Goal: Task Accomplishment & Management: Complete application form

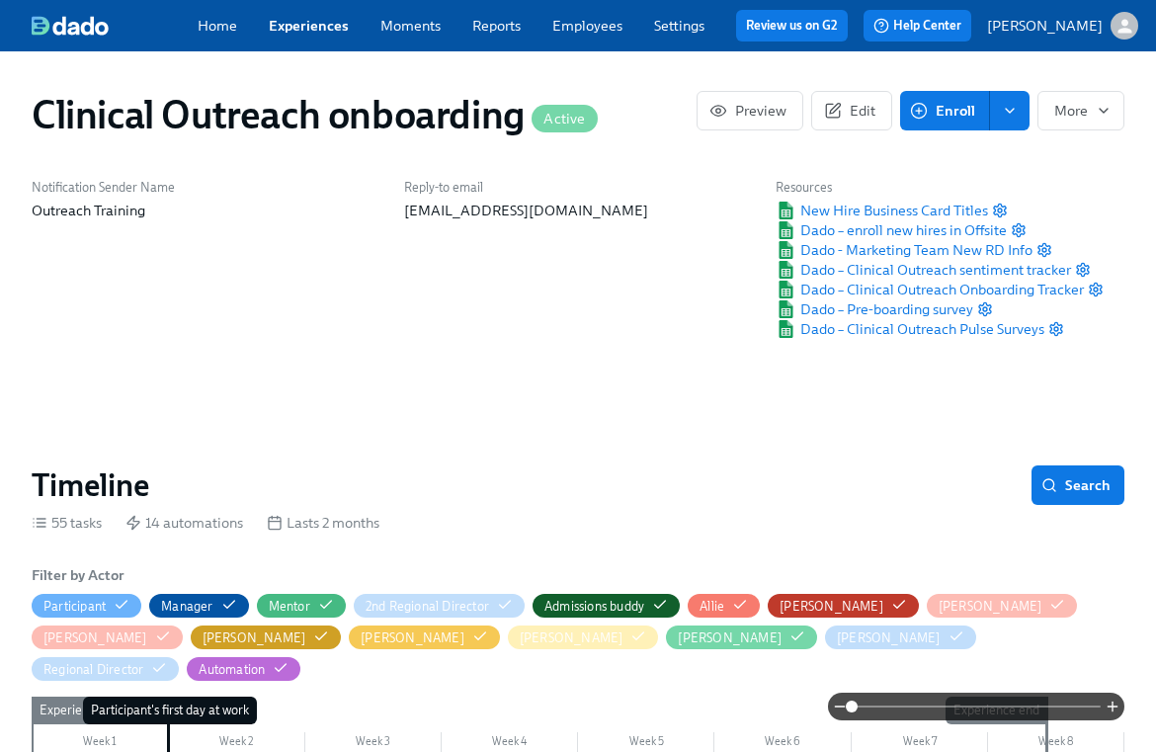
click at [963, 121] on span "Enroll" at bounding box center [944, 111] width 61 height 20
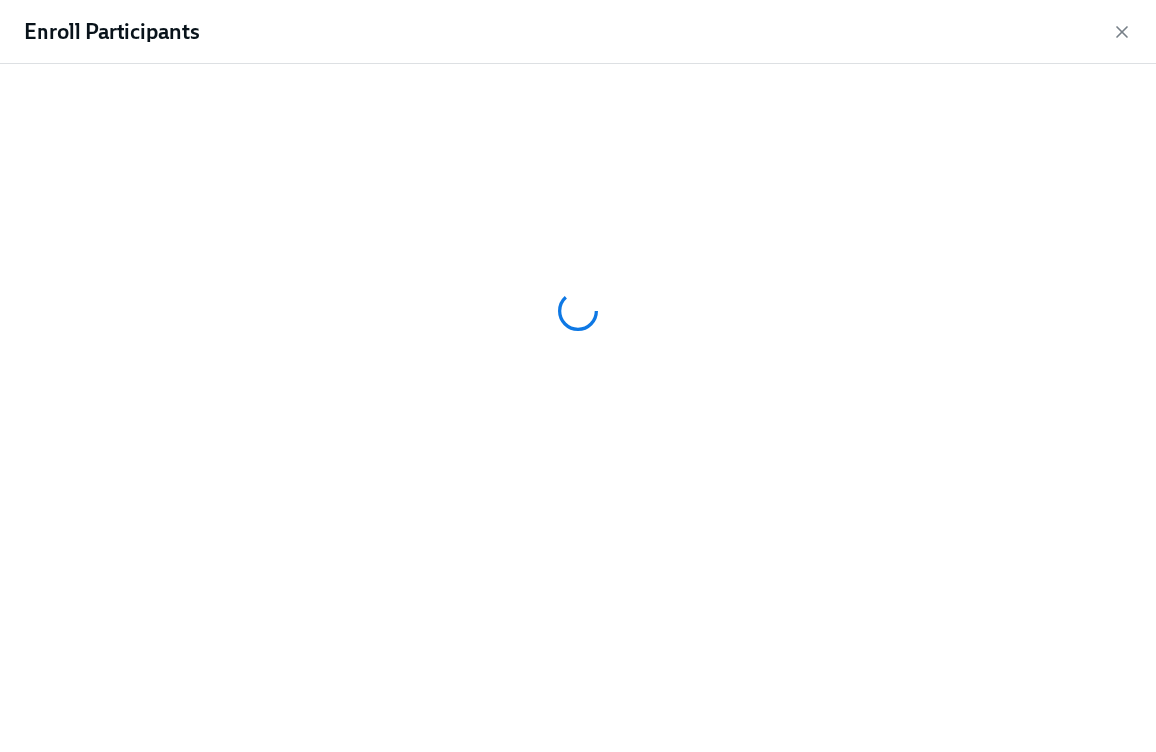
scroll to position [0, 11856]
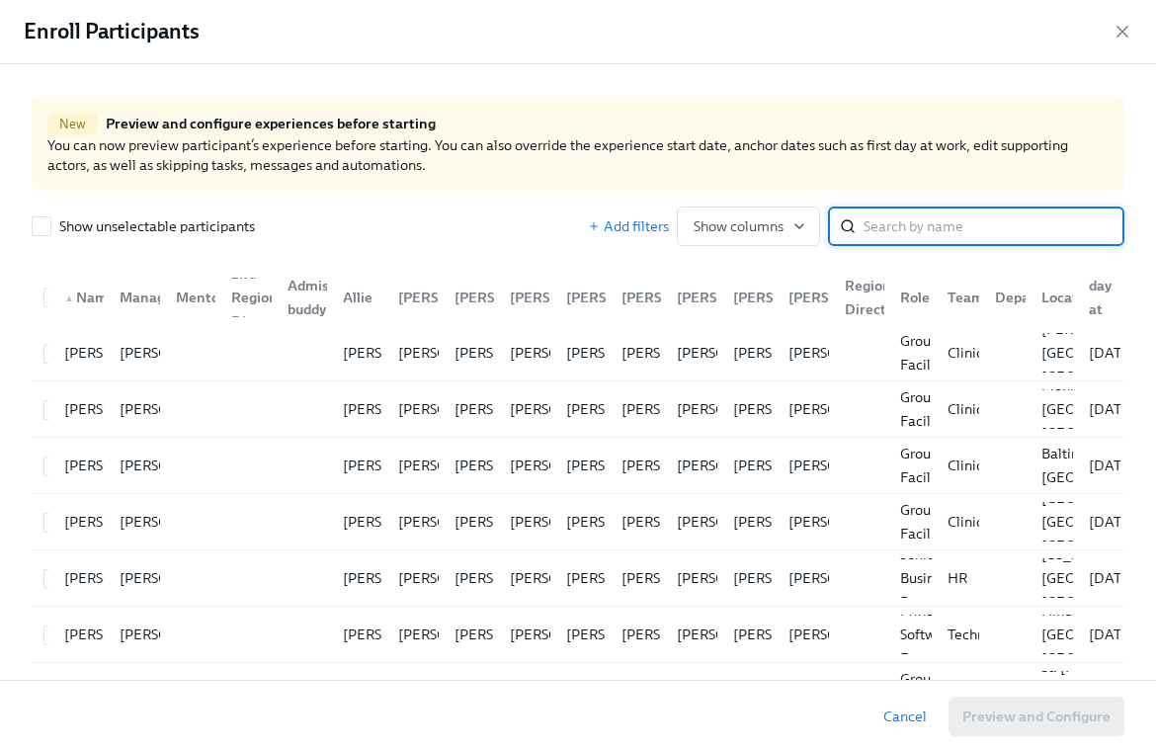
click at [979, 229] on input "search" at bounding box center [994, 226] width 261 height 40
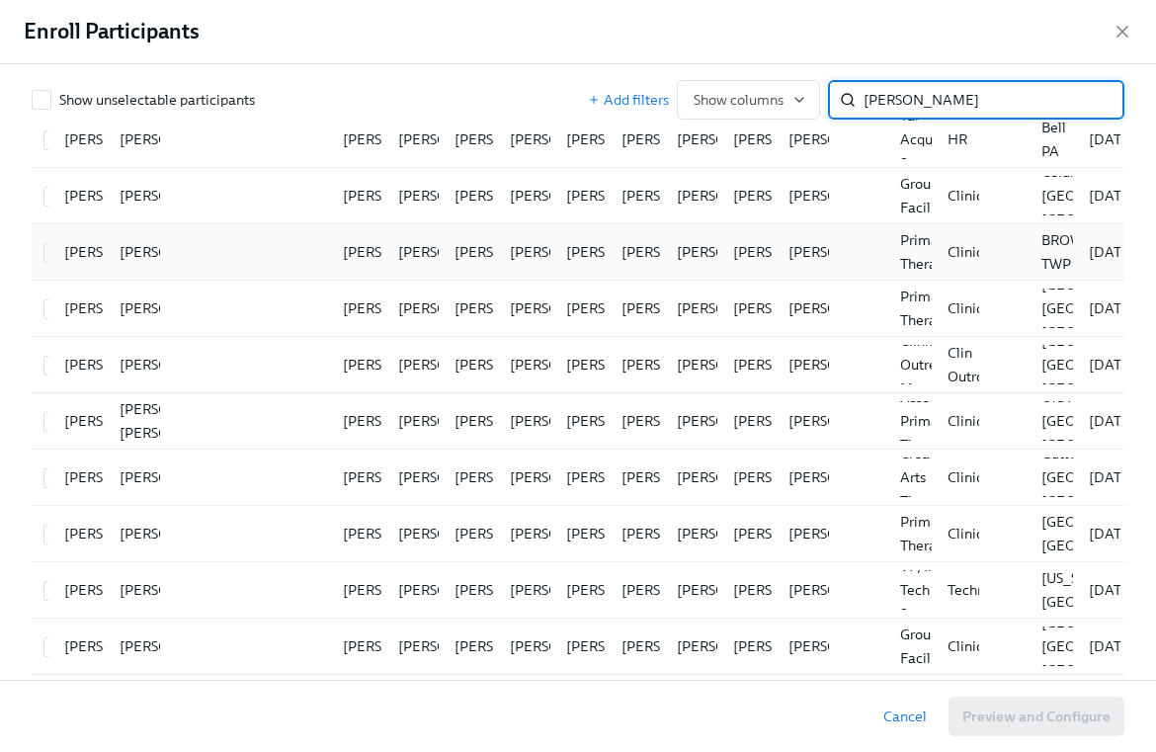
scroll to position [232, 0]
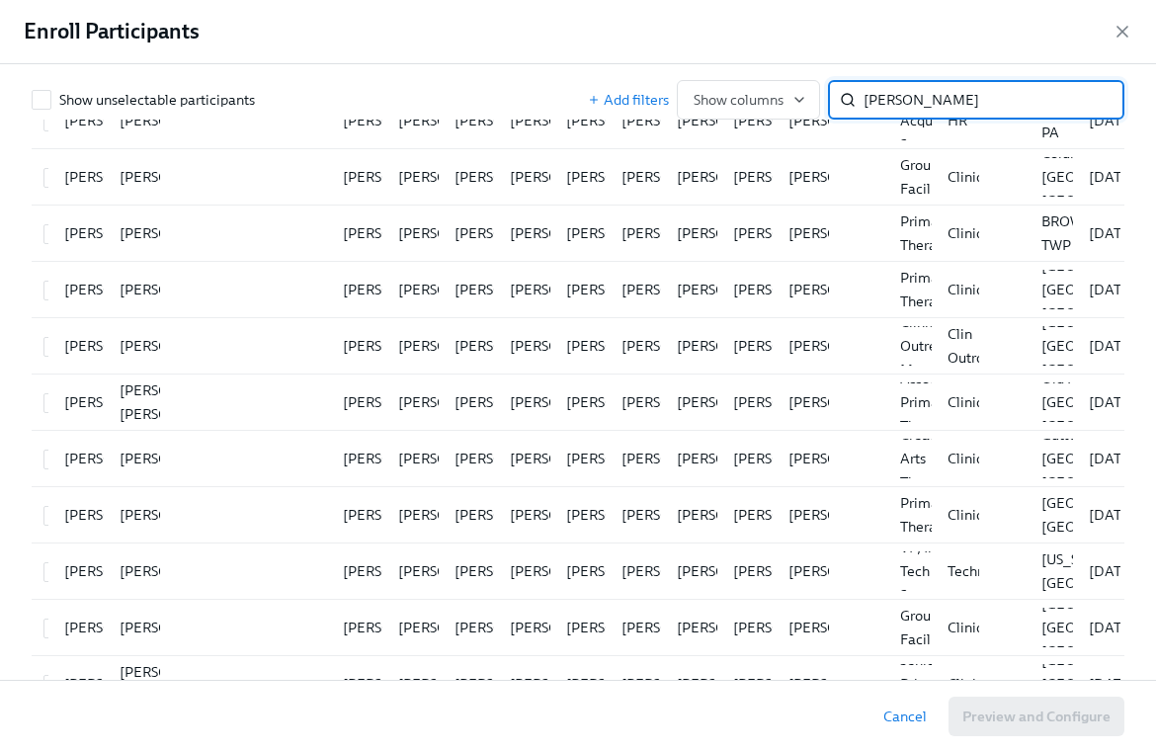
click at [945, 106] on input "[PERSON_NAME]" at bounding box center [994, 100] width 261 height 40
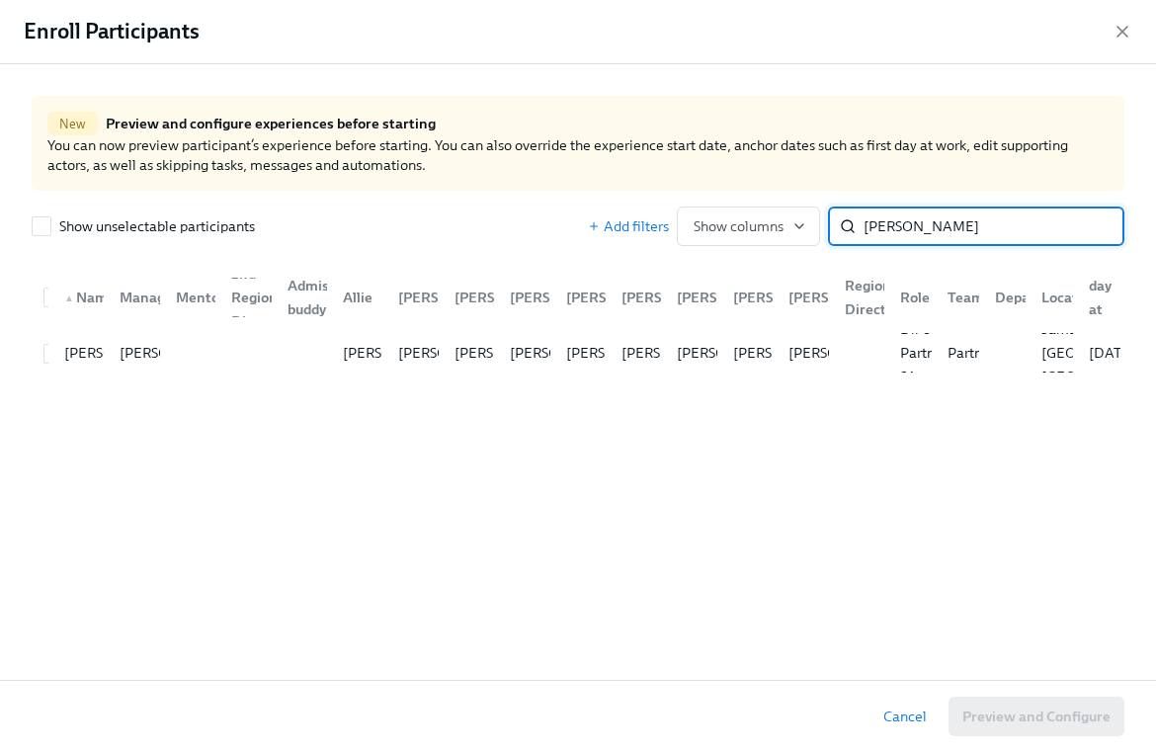
scroll to position [0, 0]
type input "[PERSON_NAME]"
drag, startPoint x: 46, startPoint y: 352, endPoint x: 63, endPoint y: 360, distance: 18.6
click at [46, 352] on input "checkbox" at bounding box center [53, 354] width 18 height 18
checkbox input "true"
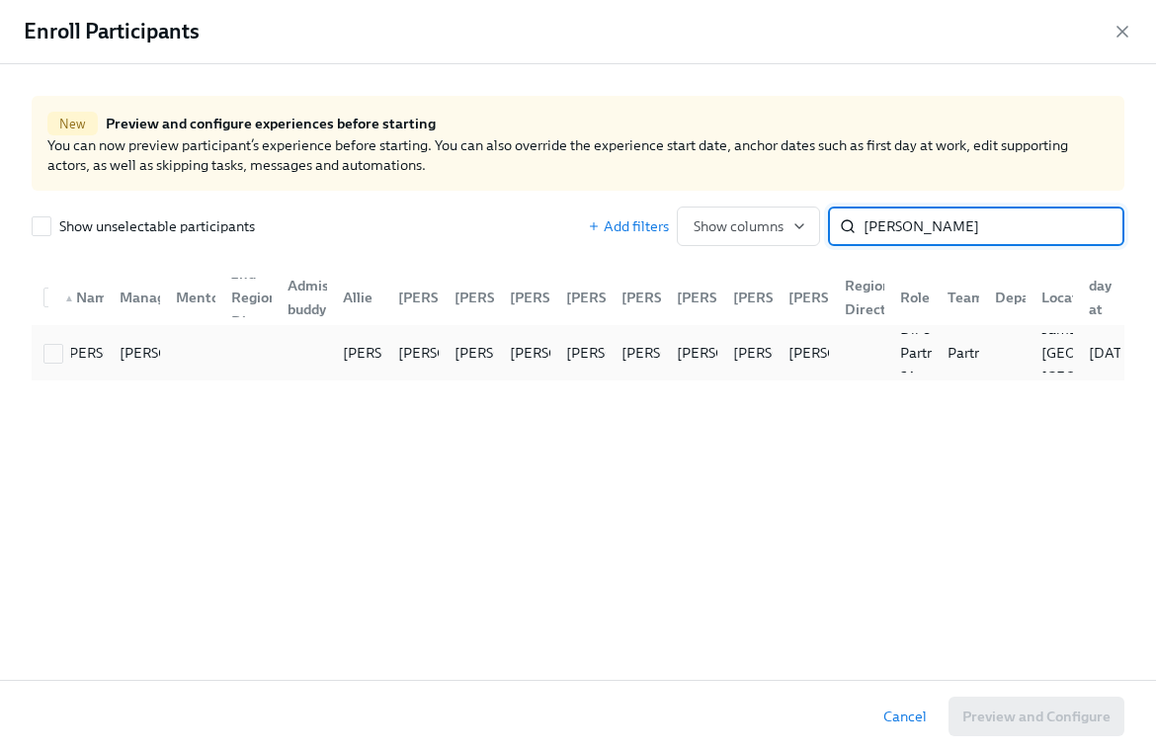
checkbox input "true"
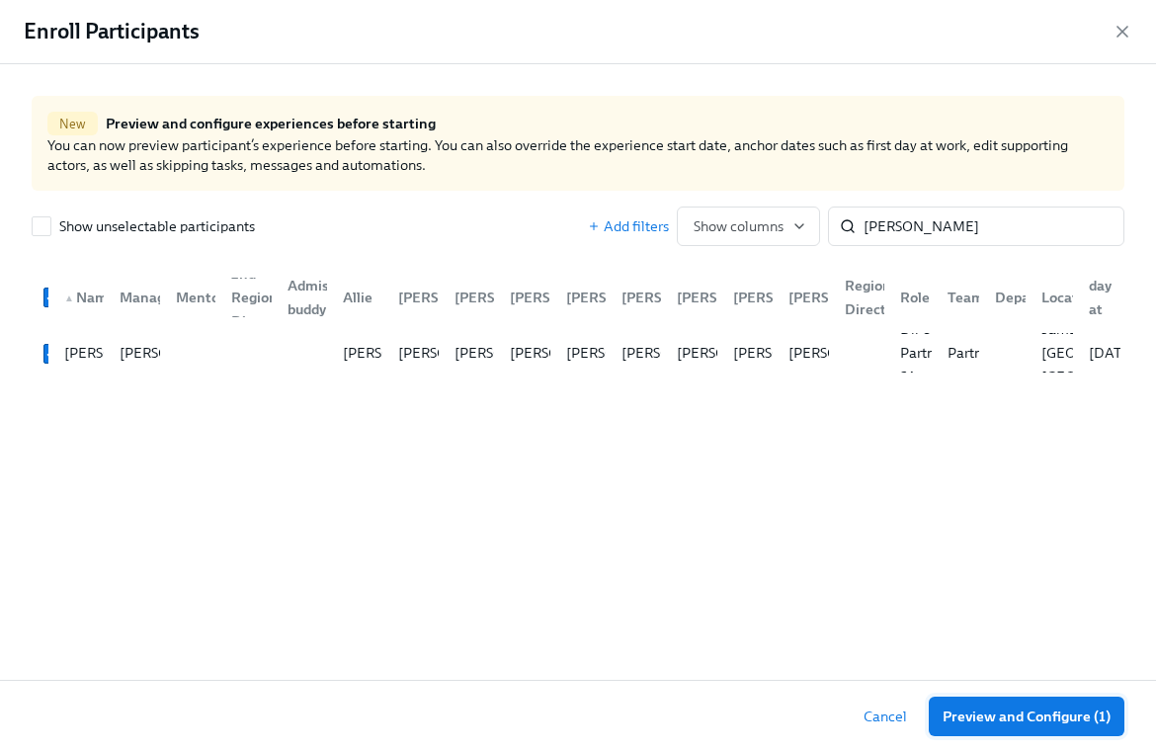
click at [1051, 716] on span "Preview and Configure (1)" at bounding box center [1027, 716] width 168 height 20
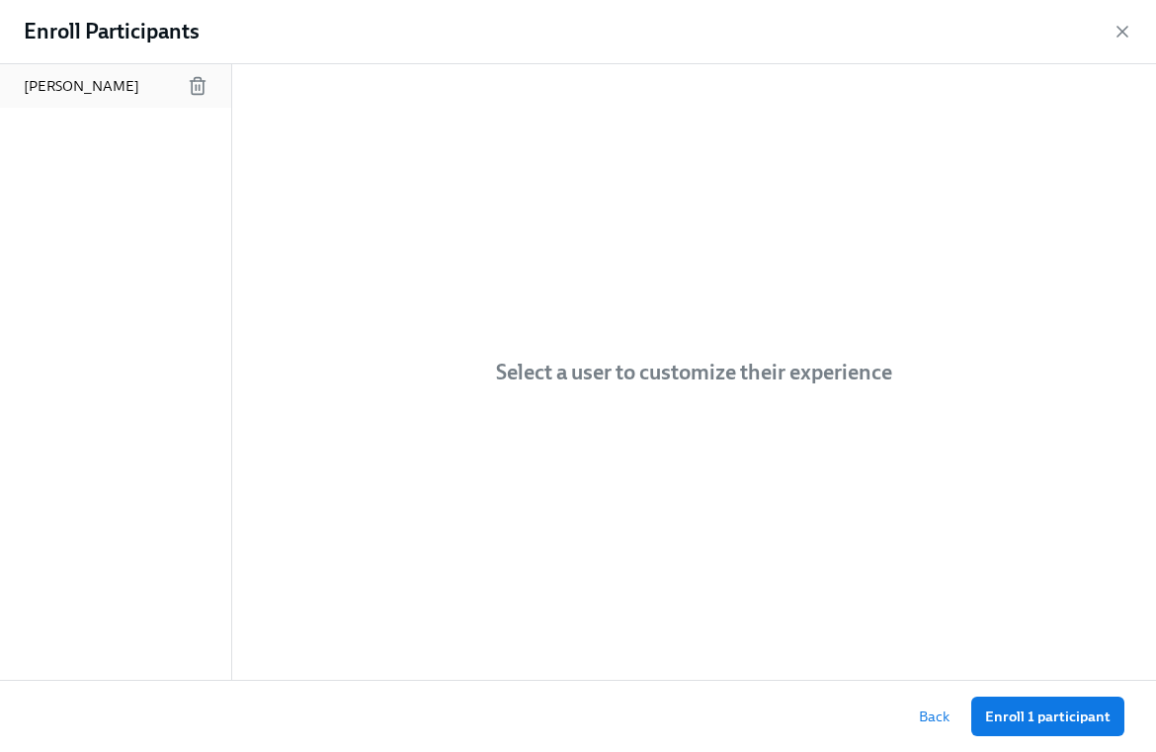
click at [94, 84] on p "[PERSON_NAME]" at bounding box center [82, 86] width 116 height 20
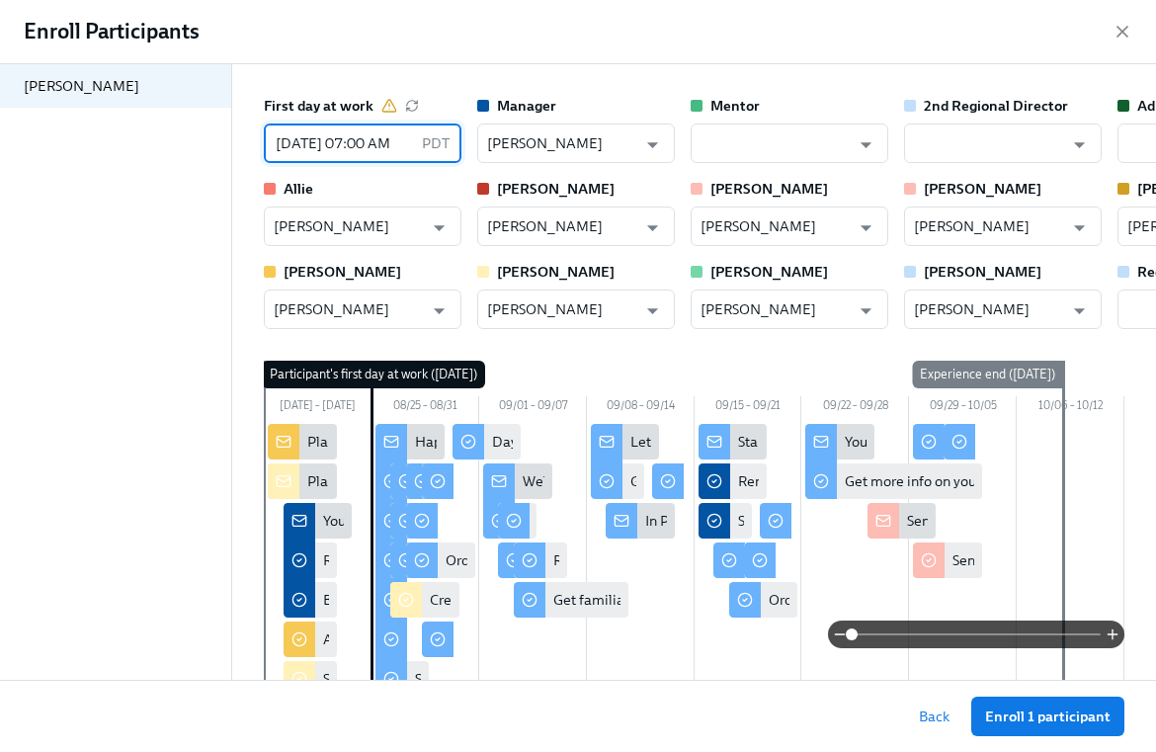
click at [396, 147] on input "[DATE] 07:00 AM" at bounding box center [339, 144] width 150 height 40
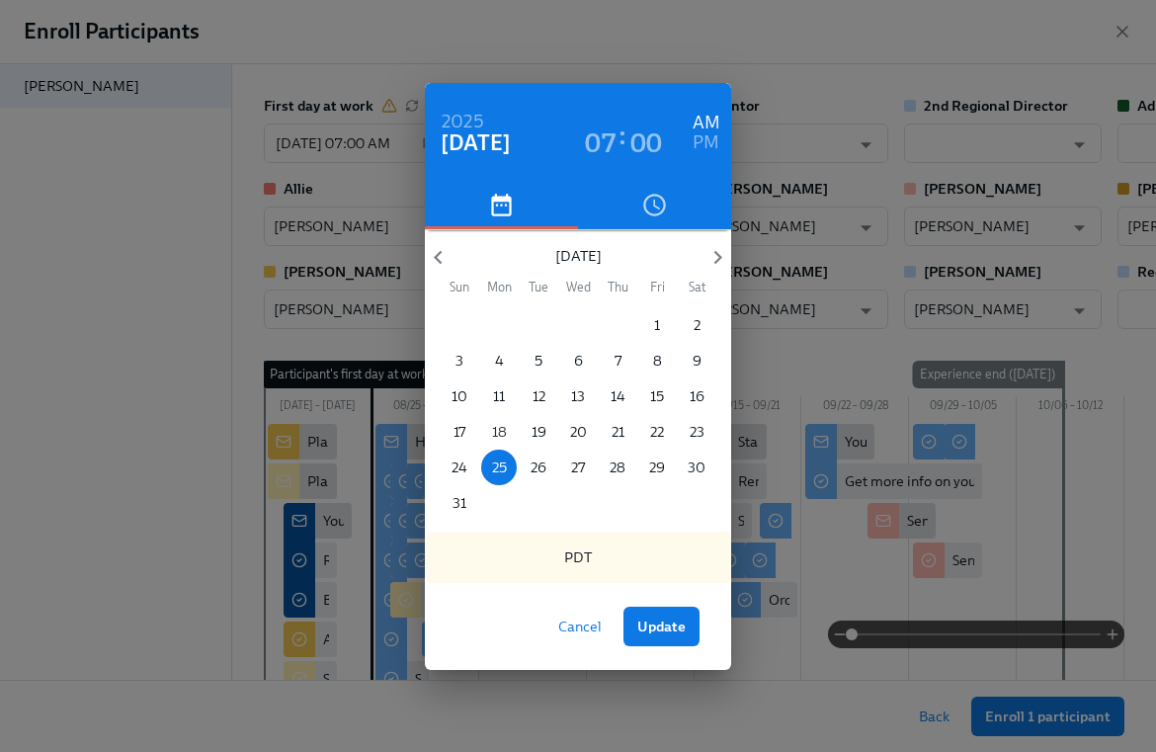
click at [492, 428] on p "18" at bounding box center [499, 432] width 15 height 20
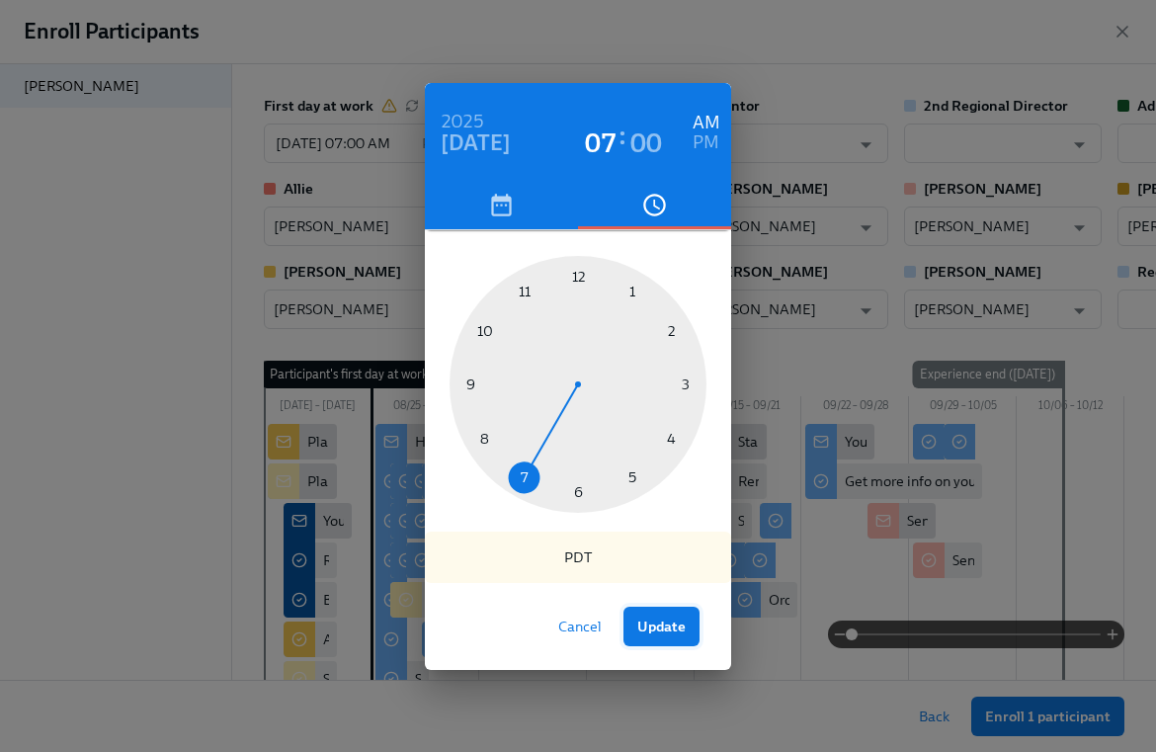
click at [673, 626] on span "Update" at bounding box center [661, 627] width 48 height 20
type input "[DATE] 07:00 AM"
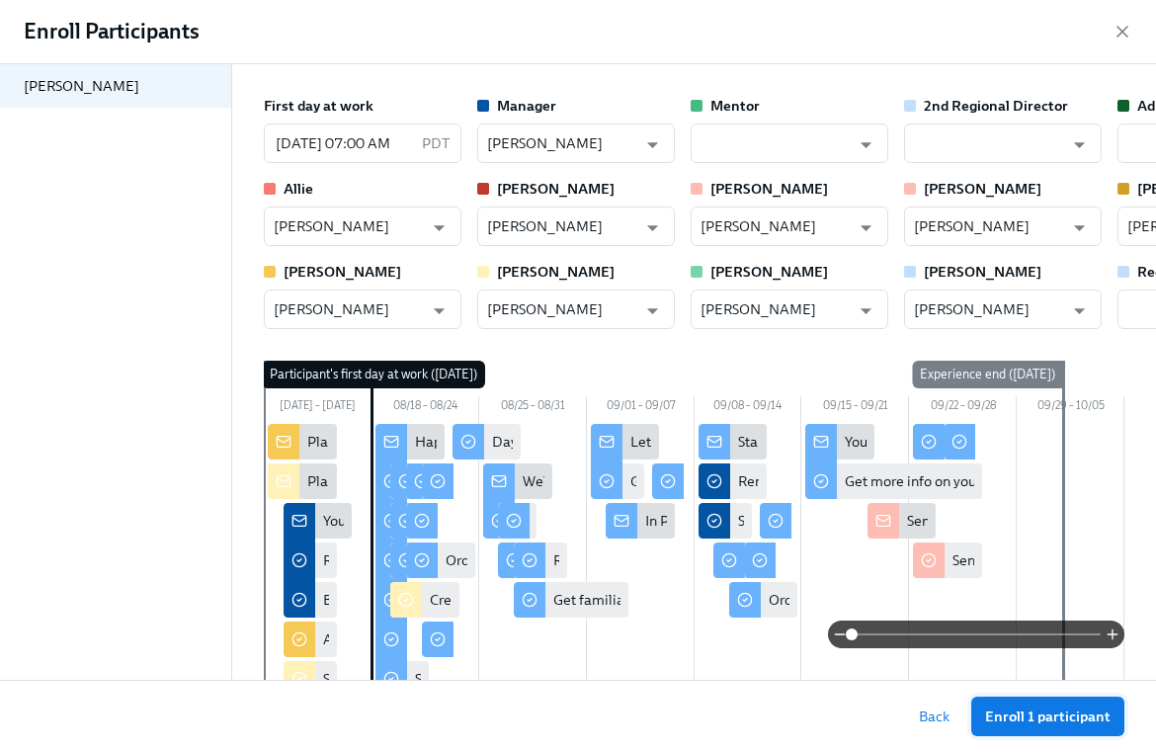
click at [1017, 725] on span "Enroll 1 participant" at bounding box center [1047, 716] width 125 height 20
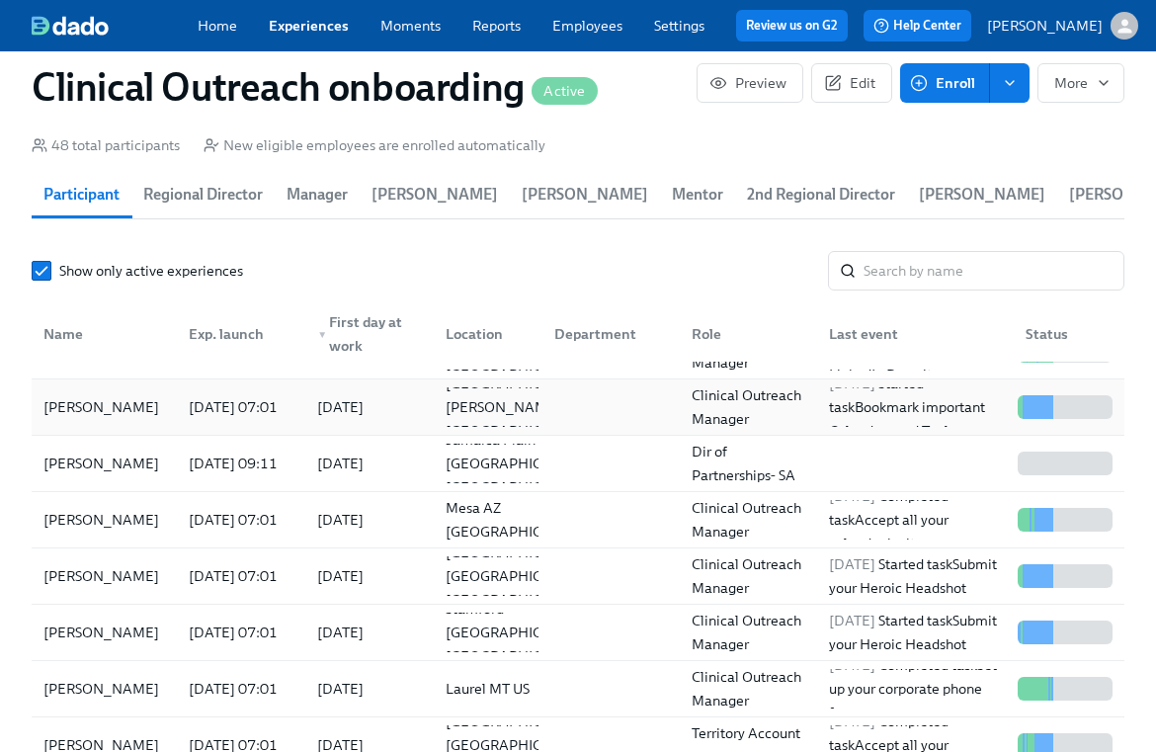
scroll to position [320, 0]
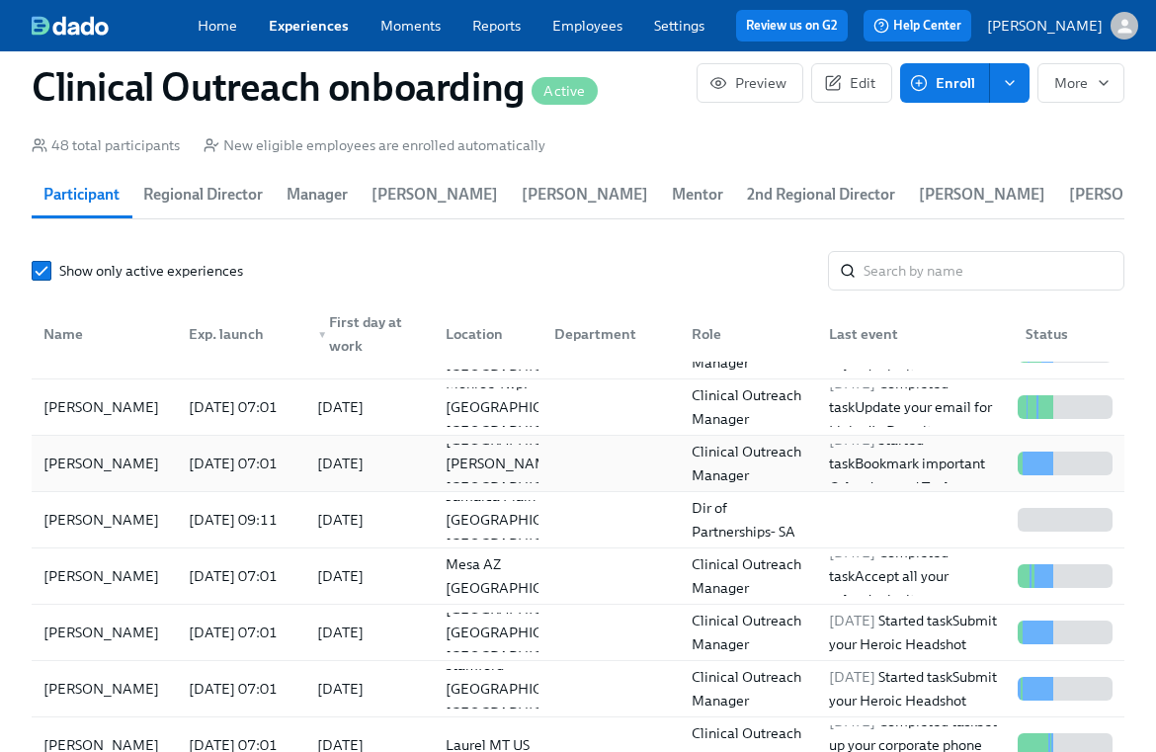
click at [538, 444] on div at bounding box center [606, 464] width 137 height 40
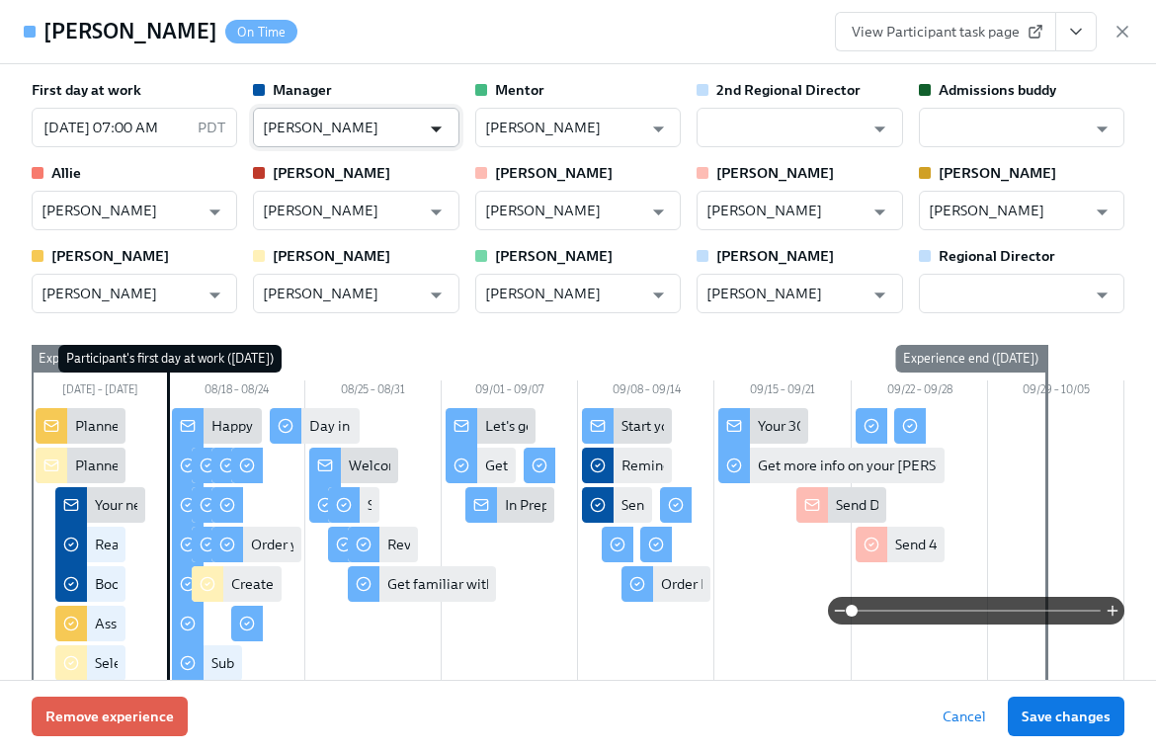
click at [367, 124] on input "[PERSON_NAME]" at bounding box center [341, 128] width 157 height 40
click at [436, 130] on icon "Open" at bounding box center [436, 129] width 11 height 6
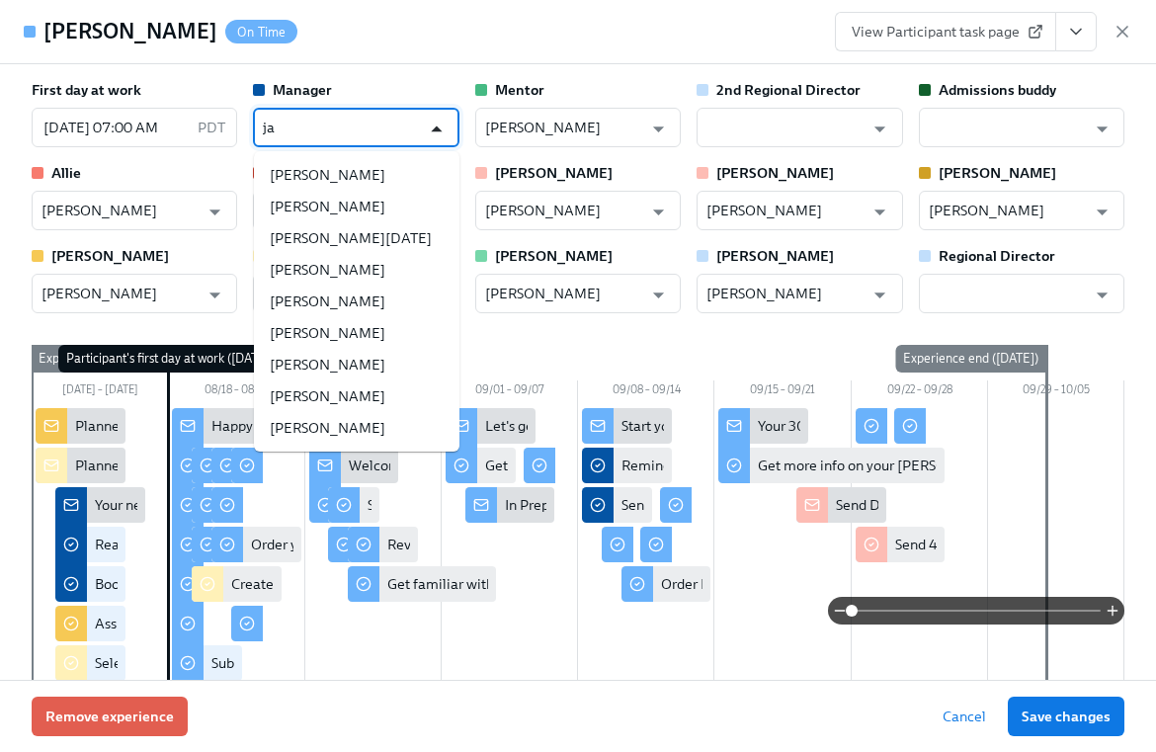
type input "j"
